Goal: Task Accomplishment & Management: Use online tool/utility

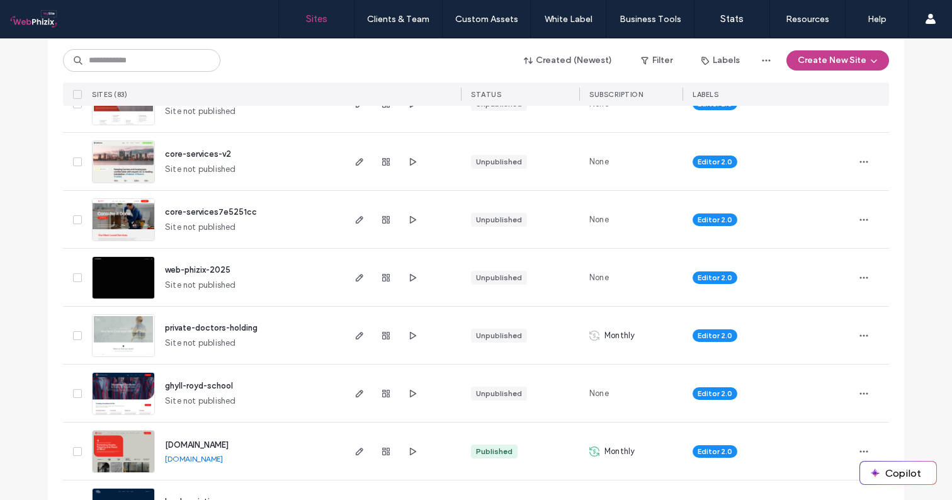
scroll to position [357, 0]
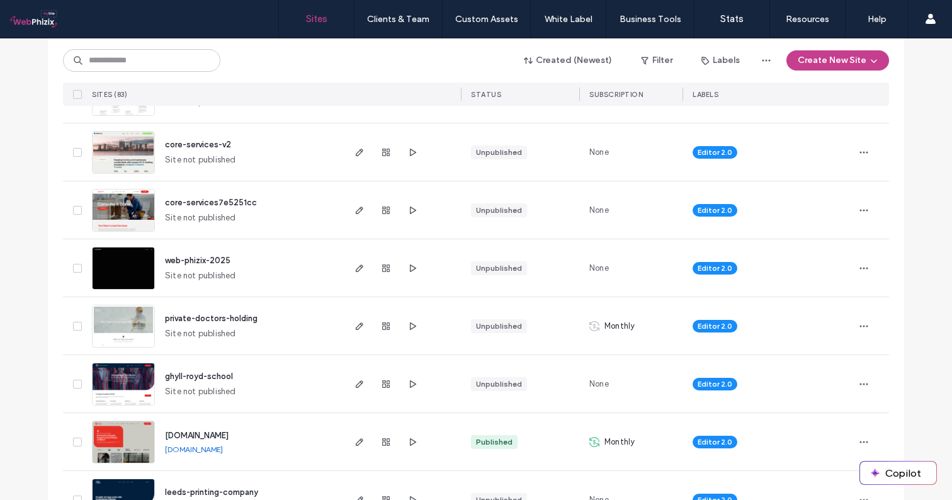
click at [190, 377] on span "ghyll-royd-school" at bounding box center [199, 376] width 68 height 9
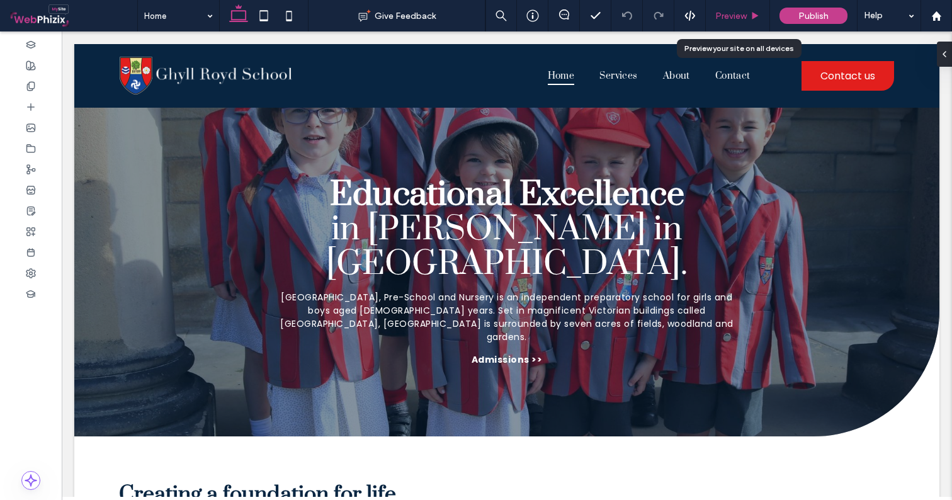
click at [726, 8] on div "Preview" at bounding box center [738, 15] width 64 height 31
click at [732, 14] on span "Preview" at bounding box center [731, 16] width 31 height 11
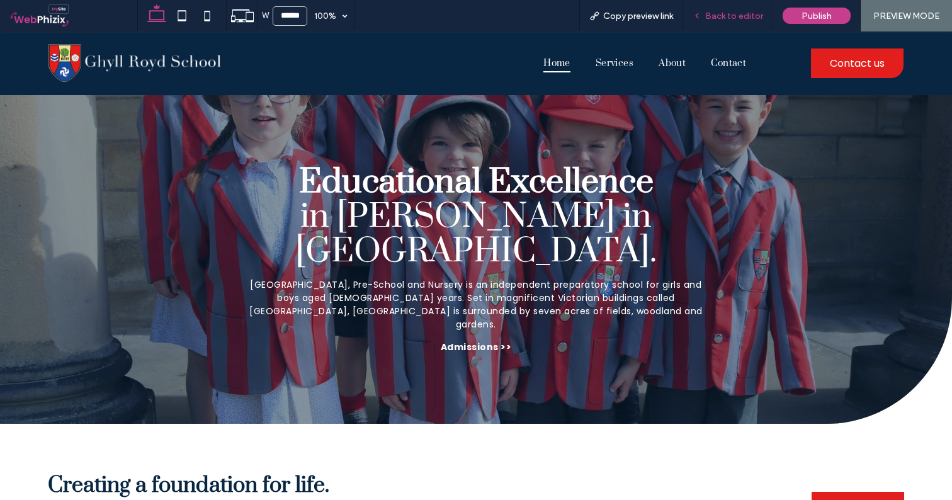
click at [732, 14] on span "Back to editor" at bounding box center [735, 16] width 58 height 11
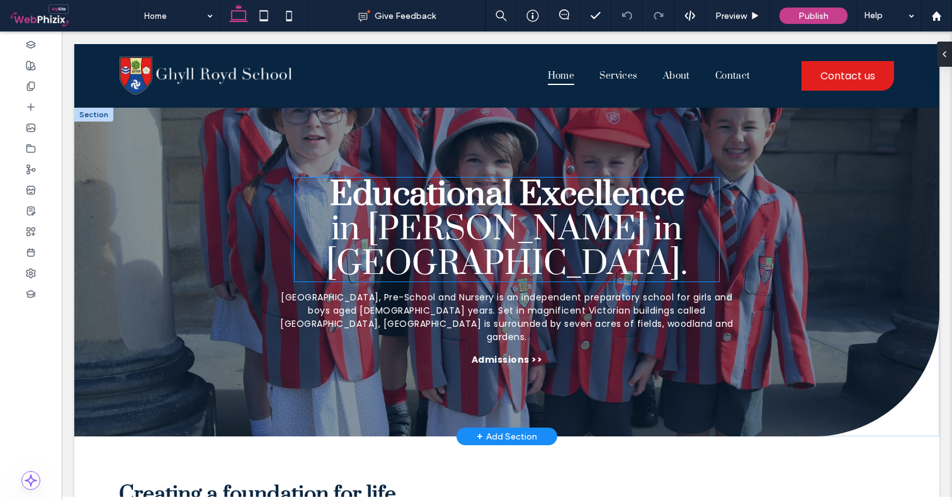
click at [506, 210] on span "Educational Excellence" at bounding box center [507, 194] width 355 height 43
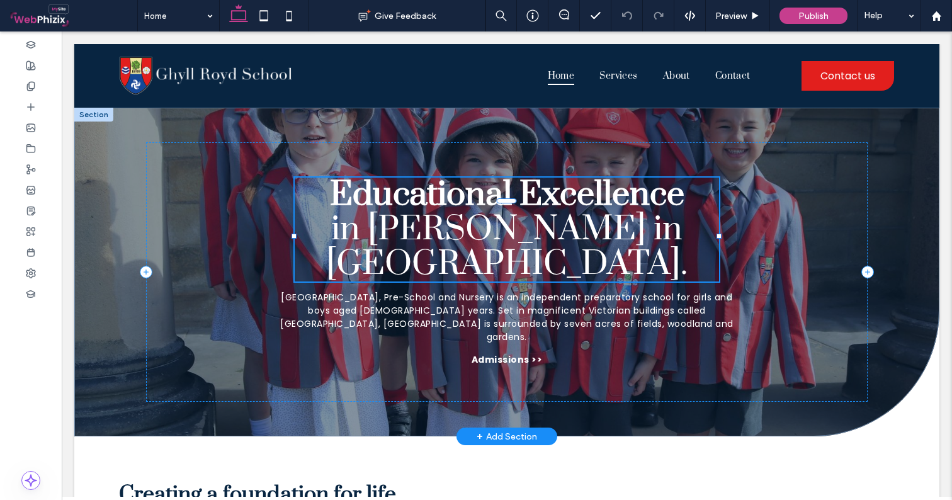
click at [506, 210] on span "Educational Excellence" at bounding box center [507, 194] width 355 height 43
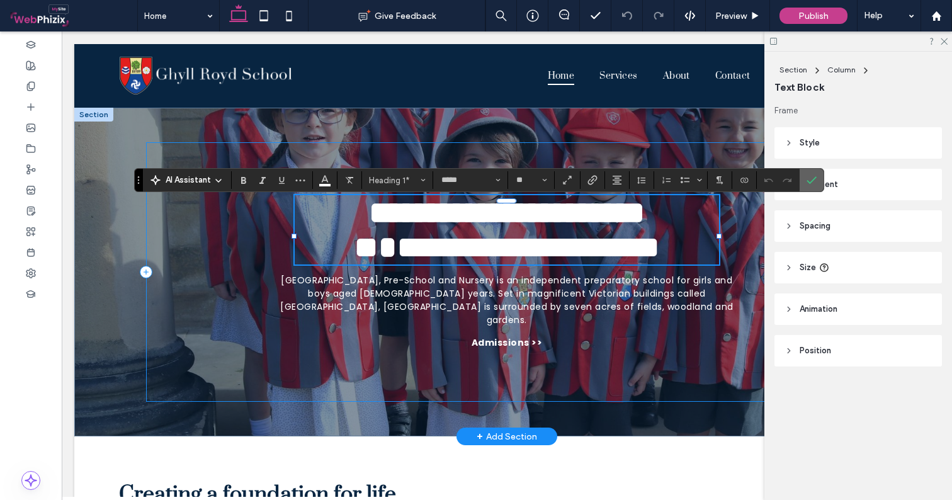
click at [815, 180] on use "Confirm" at bounding box center [812, 180] width 10 height 8
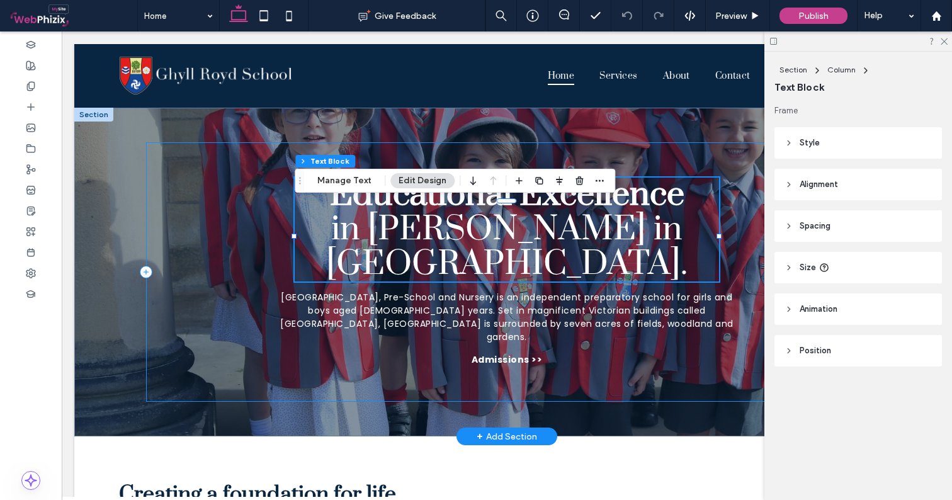
click at [948, 38] on div at bounding box center [859, 41] width 188 height 20
click at [944, 37] on icon at bounding box center [944, 41] width 8 height 8
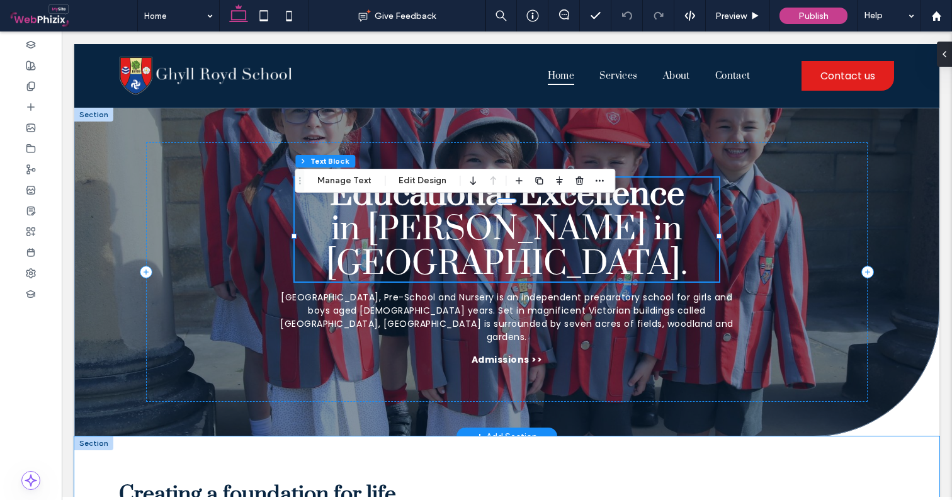
click at [910, 467] on div "Creating a foundation for life. This is the text area for this paragraph. To ch…" at bounding box center [507, 499] width 866 height 124
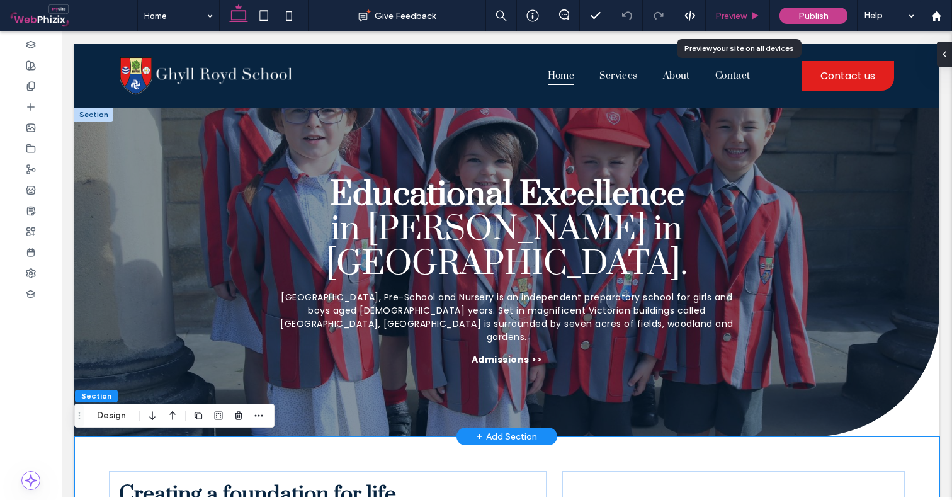
click at [752, 14] on icon at bounding box center [755, 15] width 9 height 9
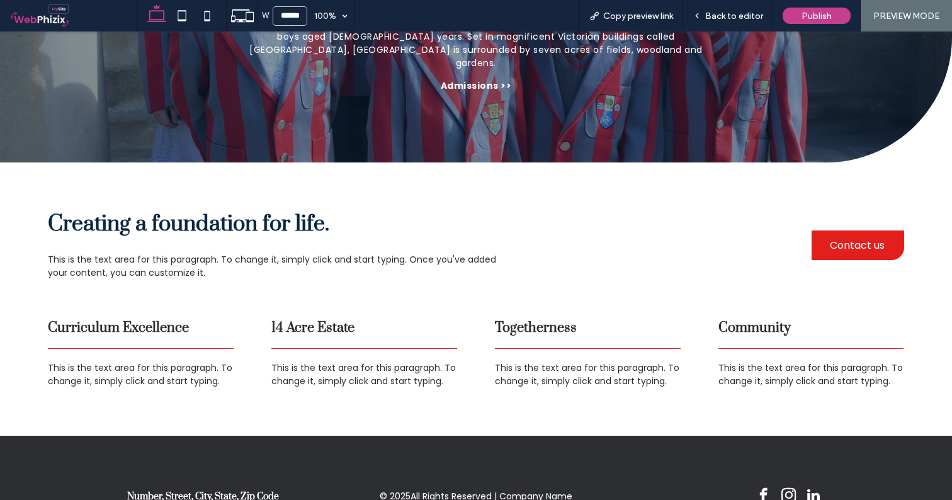
scroll to position [264, 0]
